Goal: Information Seeking & Learning: Check status

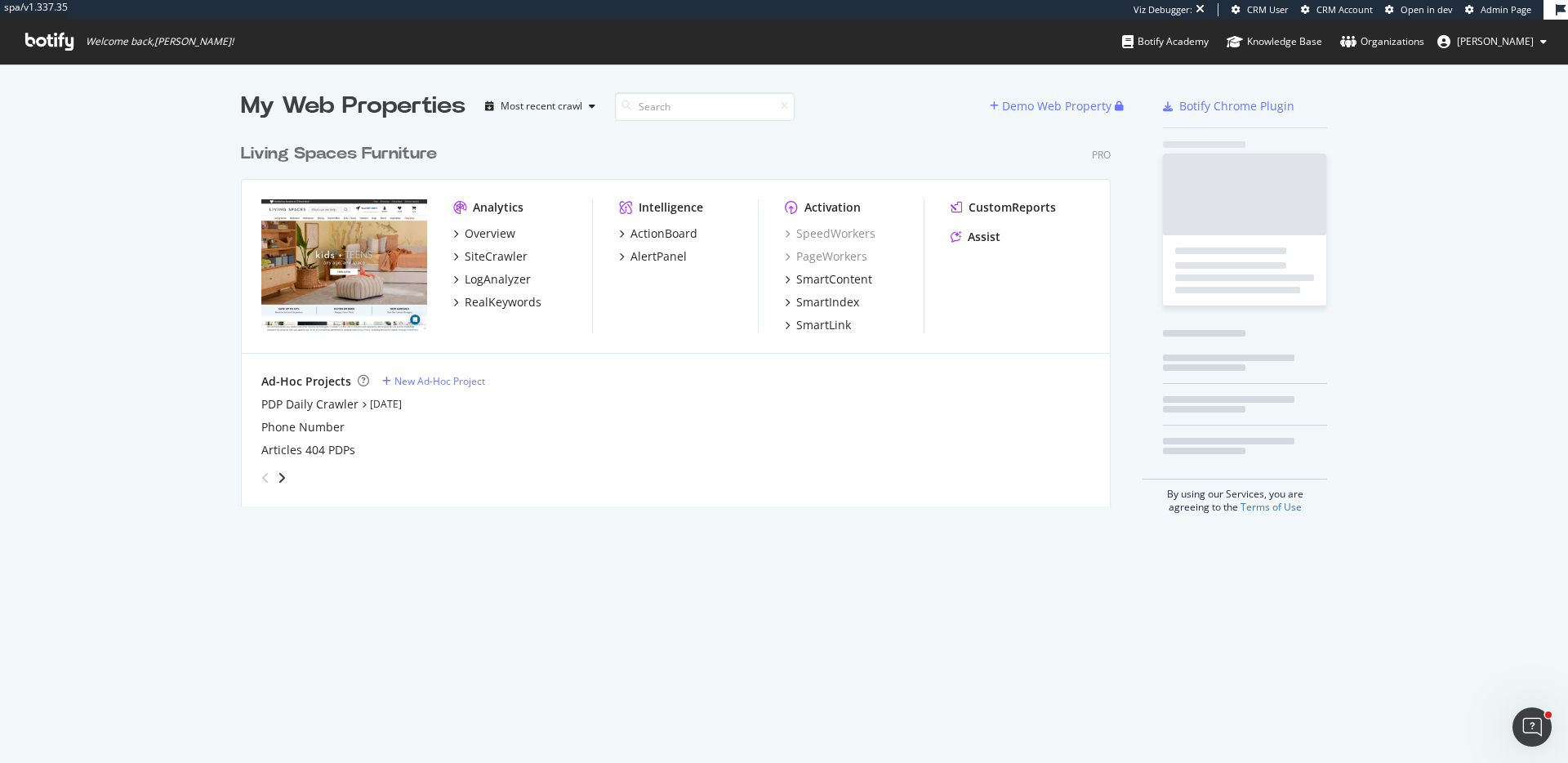
scroll to position [384, 882]
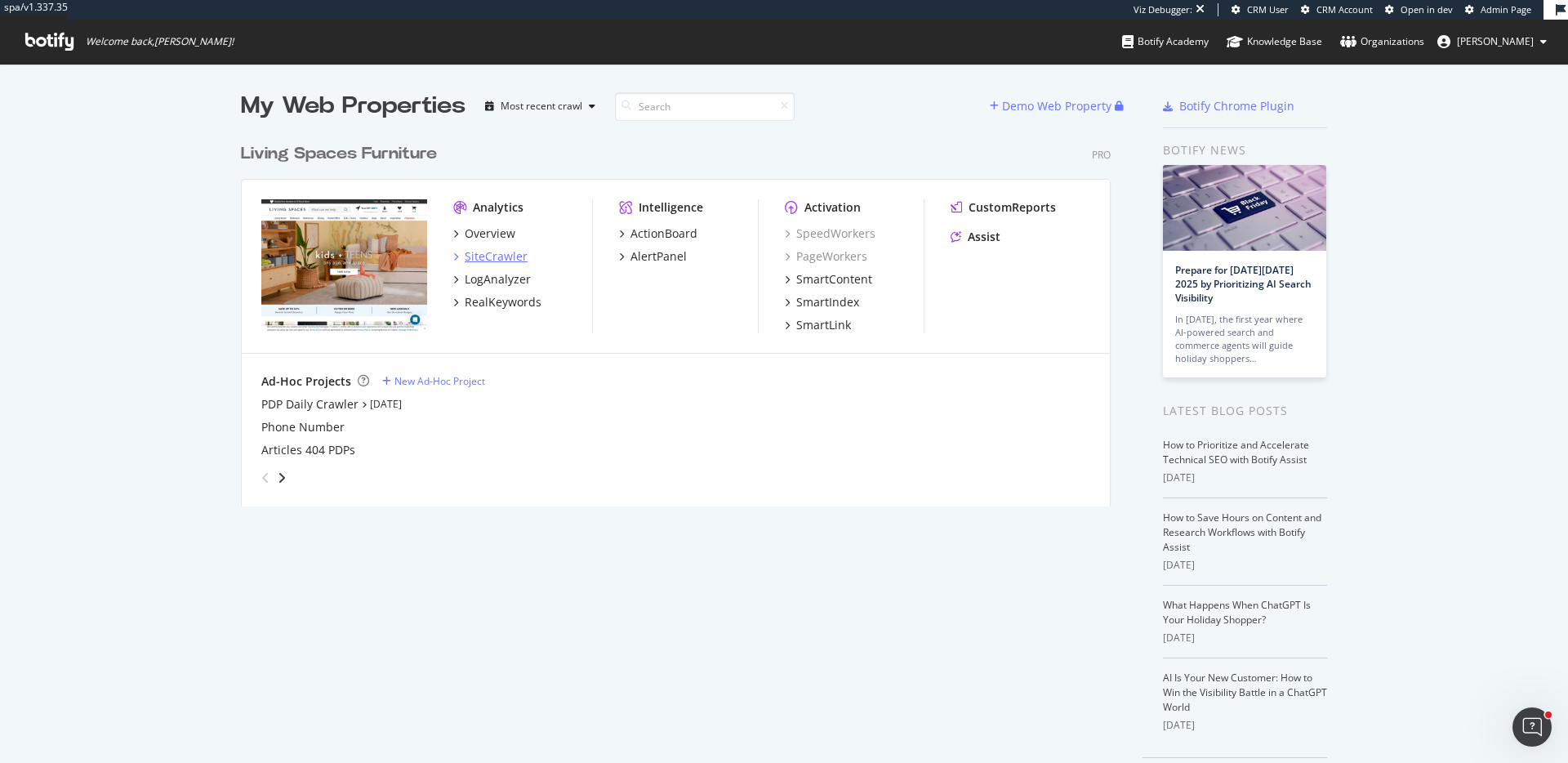
click at [498, 255] on div "SiteCrawler" at bounding box center [496, 256] width 63 height 16
